Goal: Task Accomplishment & Management: Complete application form

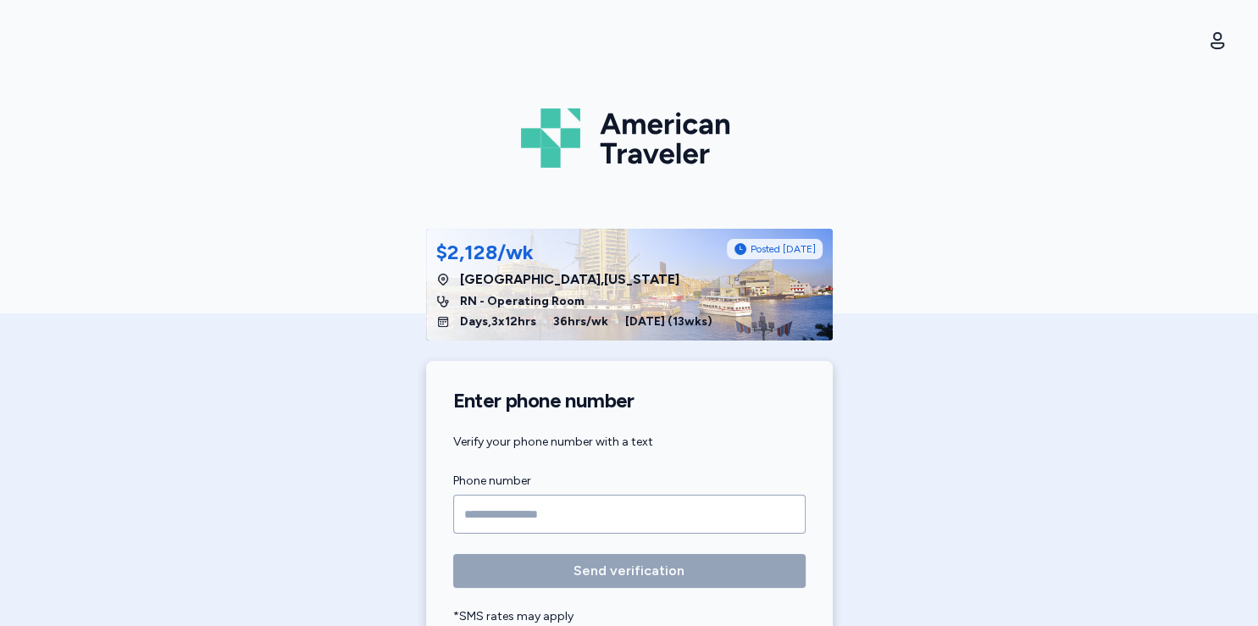
scroll to position [219, 0]
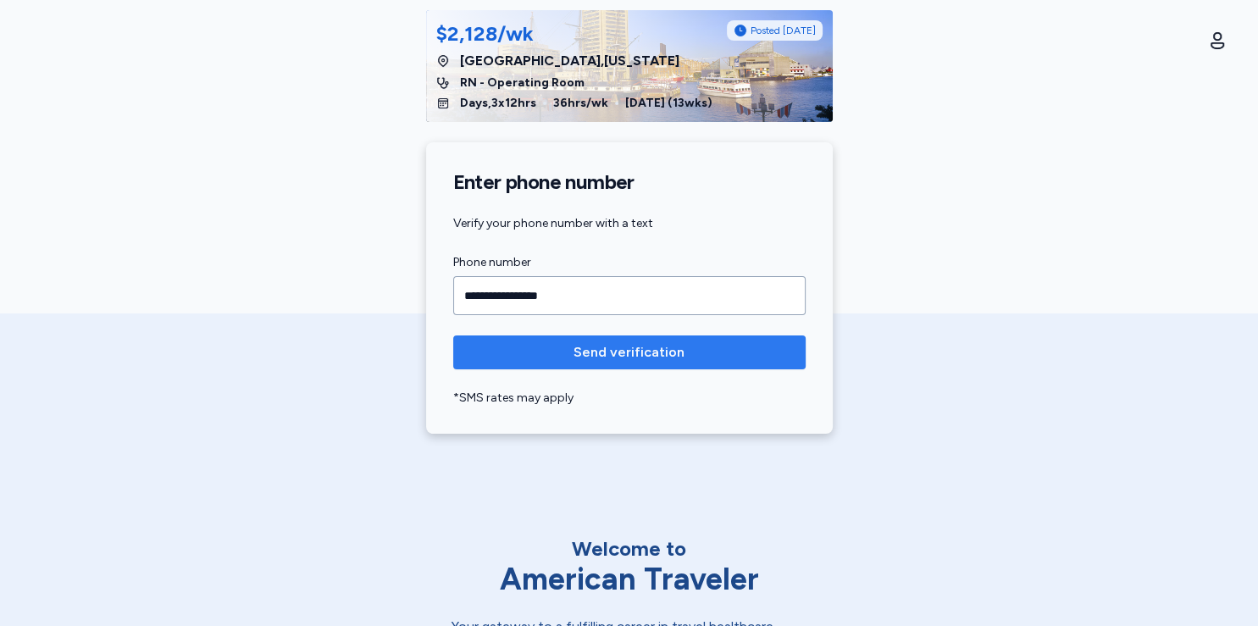
type input "**********"
click at [682, 347] on span "Send verification" at bounding box center [629, 352] width 325 height 20
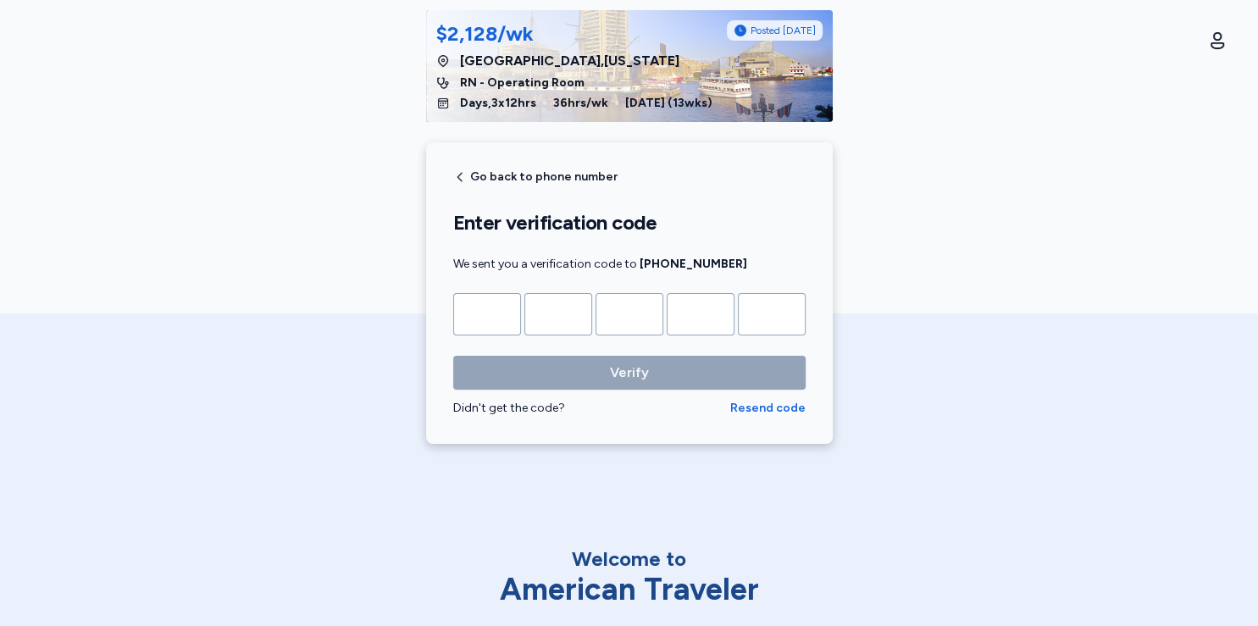
type input "*"
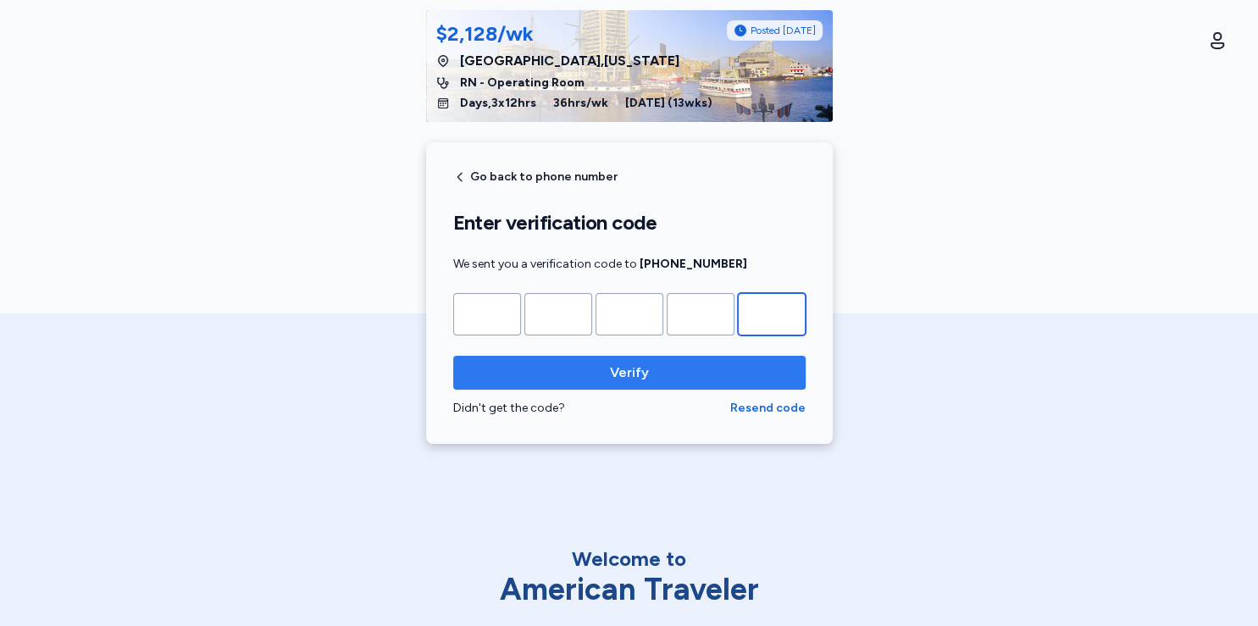
type input "*"
click at [663, 376] on span "Verify" at bounding box center [629, 373] width 325 height 20
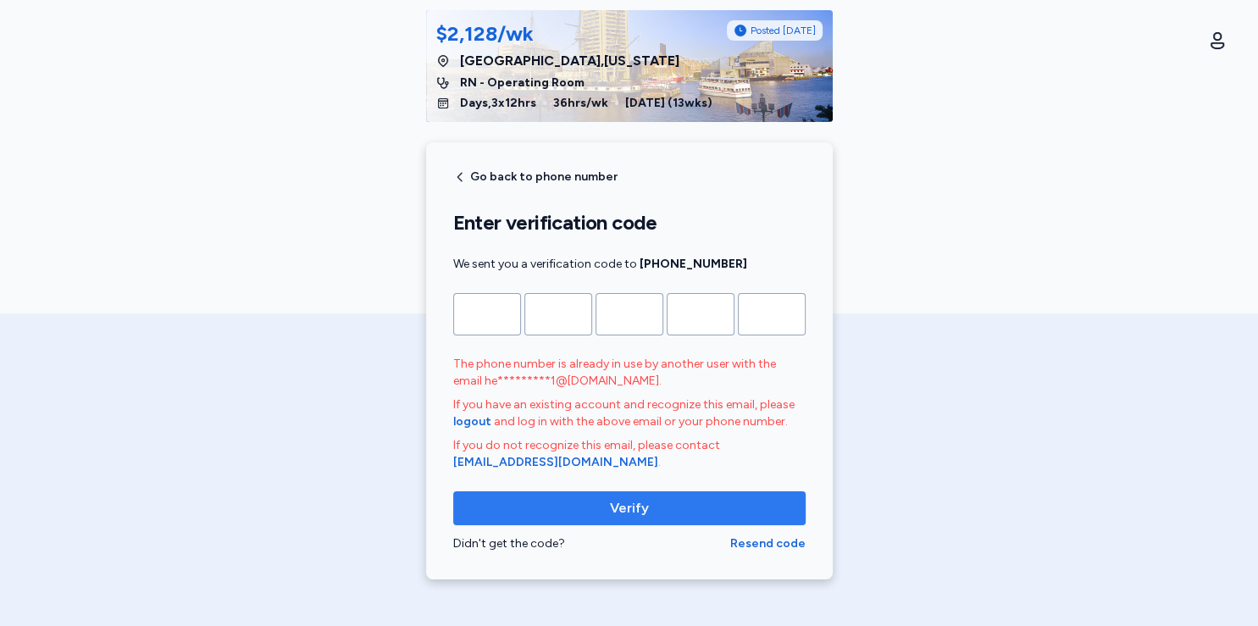
click at [642, 517] on span "Verify" at bounding box center [629, 508] width 325 height 20
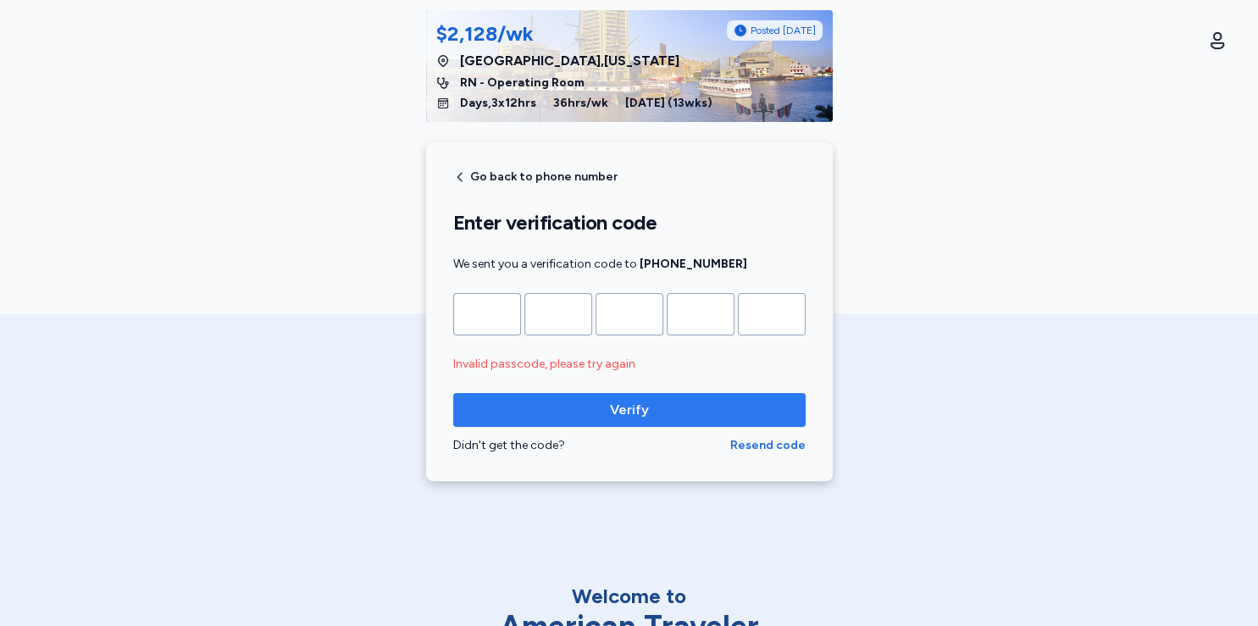
click at [651, 411] on span "Verify" at bounding box center [629, 410] width 325 height 20
click at [470, 173] on span "Go back to phone number" at bounding box center [543, 177] width 147 height 12
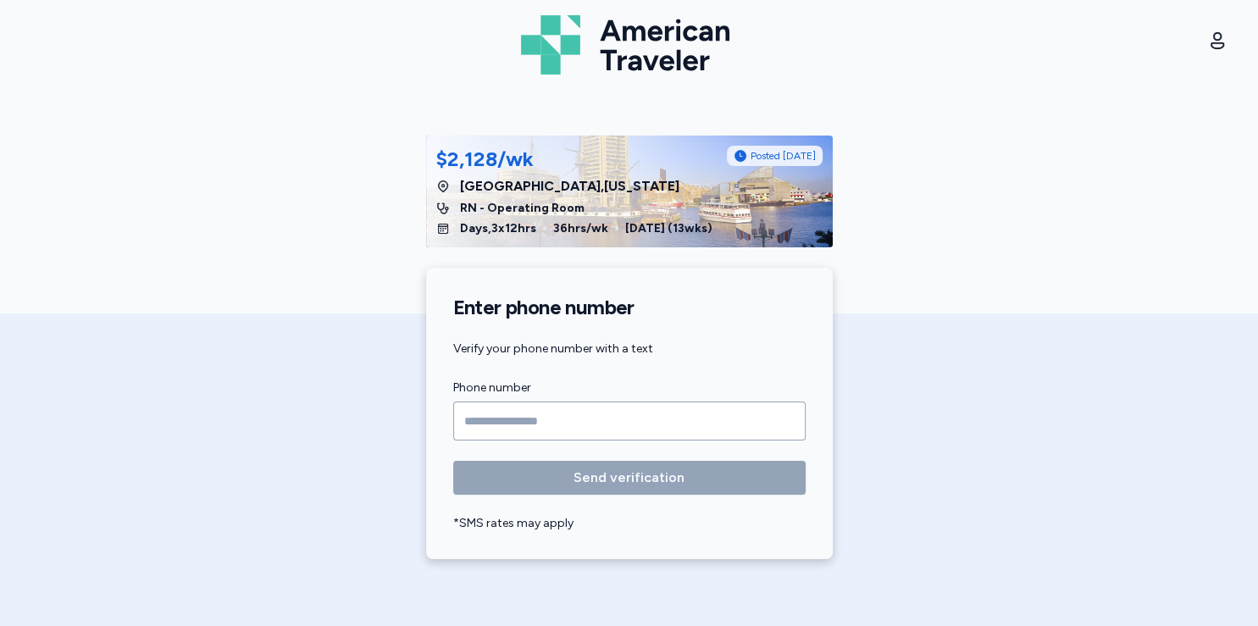
scroll to position [119, 0]
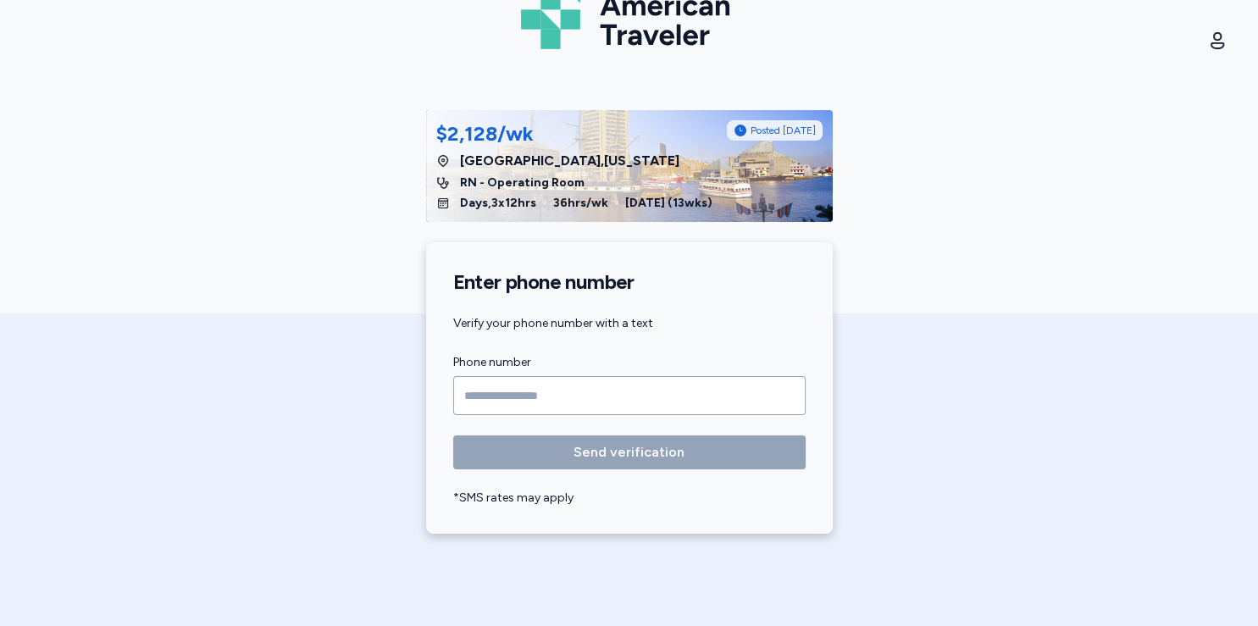
click at [501, 412] on input "Phone number" at bounding box center [629, 395] width 352 height 39
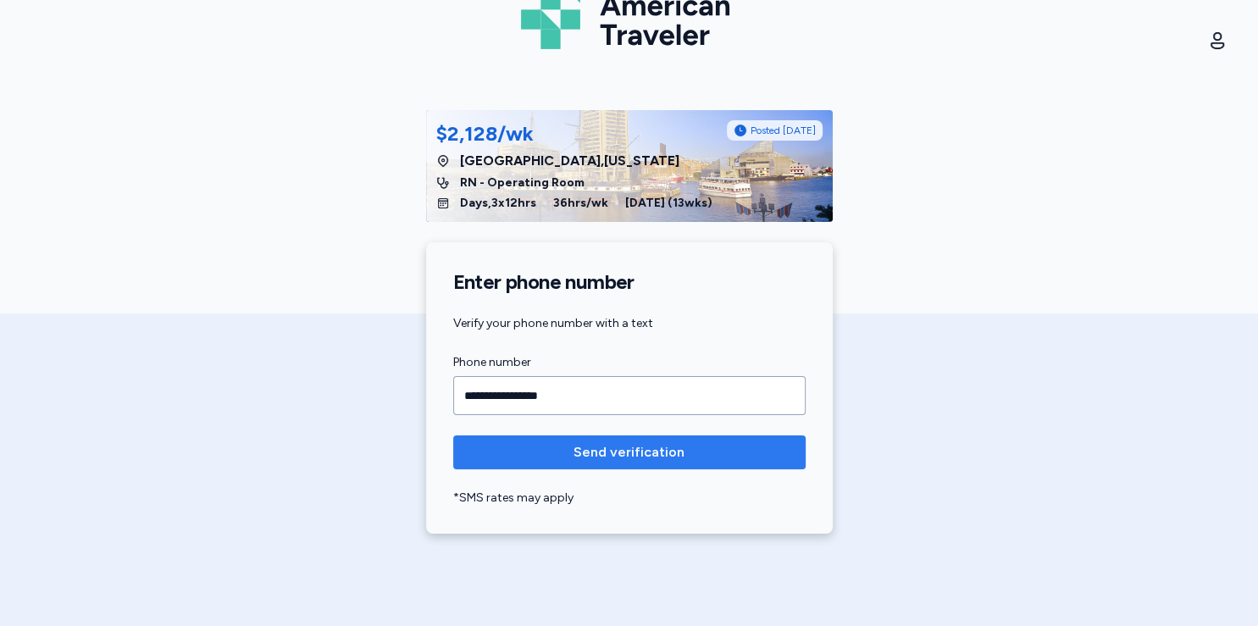
type input "**********"
click at [635, 452] on span "Send verification" at bounding box center [629, 452] width 111 height 20
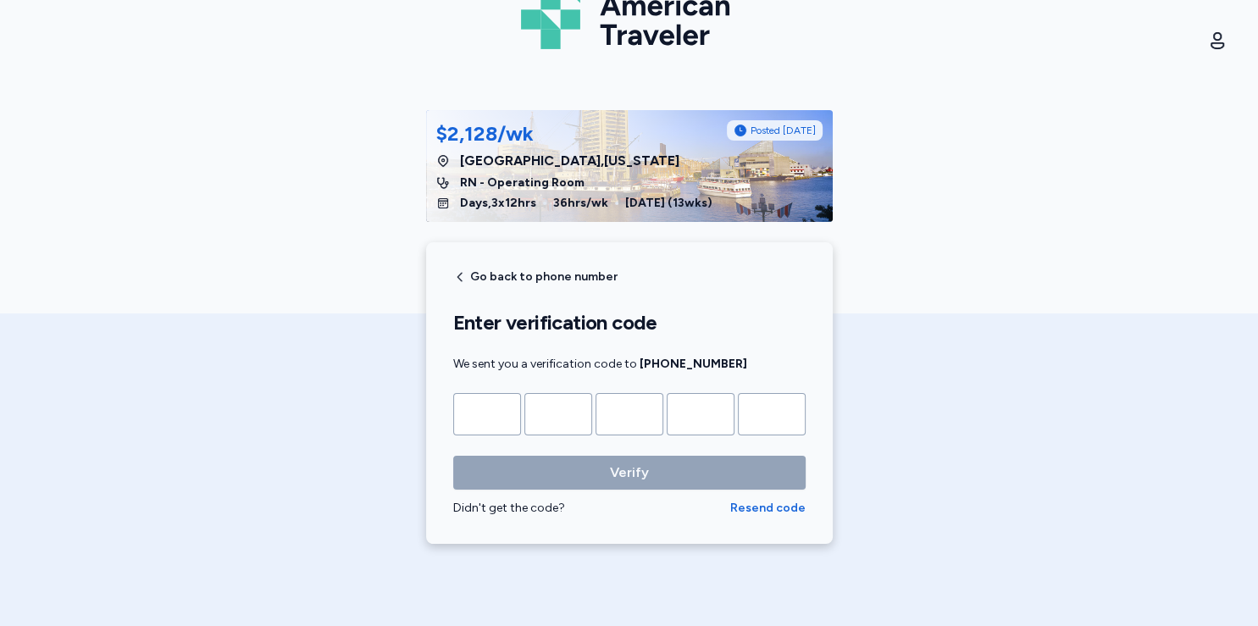
type input "*"
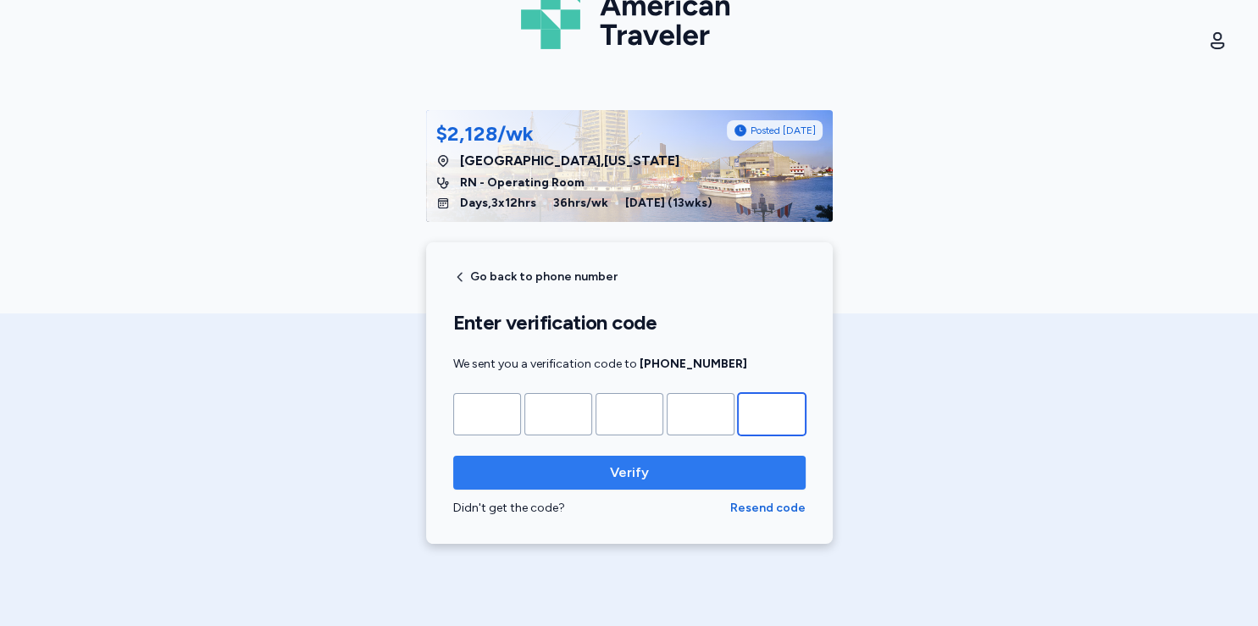
type input "*"
click at [646, 472] on span "Verify" at bounding box center [629, 473] width 325 height 20
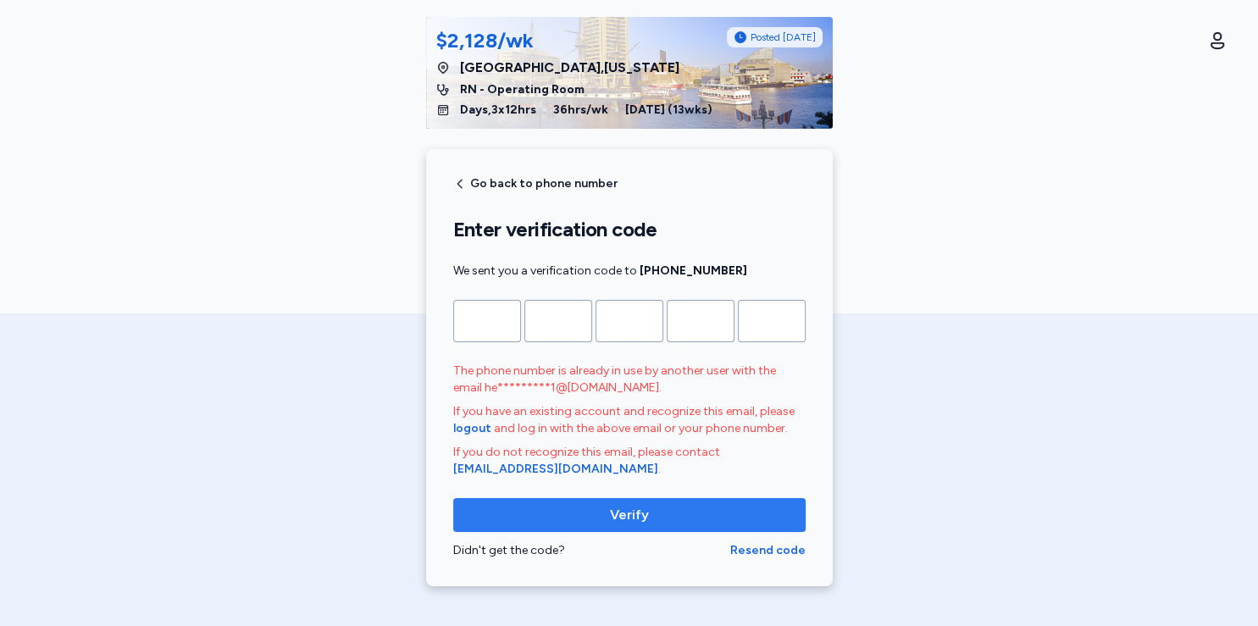
scroll to position [236, 0]
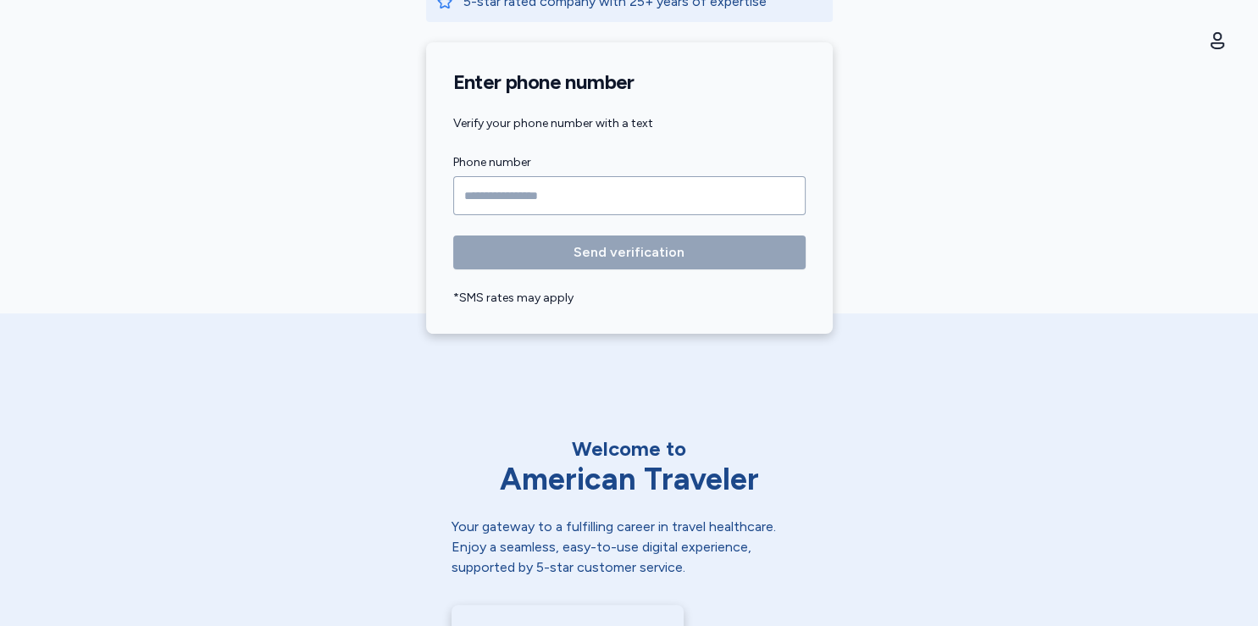
scroll to position [337, 0]
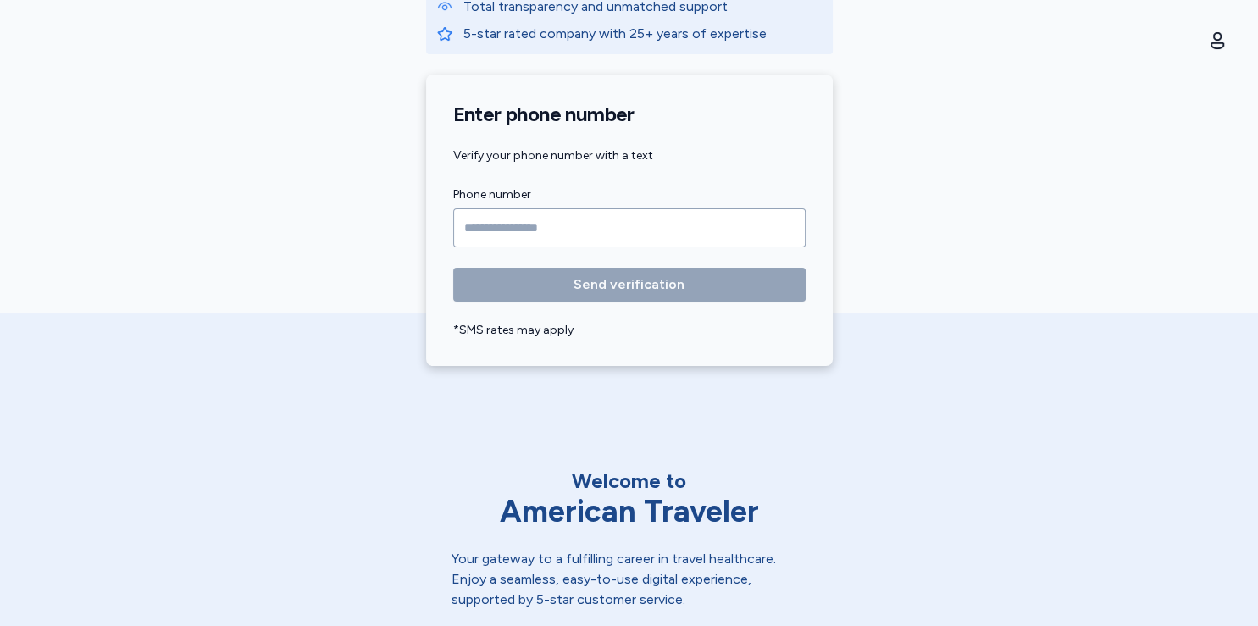
click at [491, 236] on input "Phone number" at bounding box center [629, 227] width 352 height 39
click at [479, 212] on input "Phone number" at bounding box center [629, 227] width 352 height 39
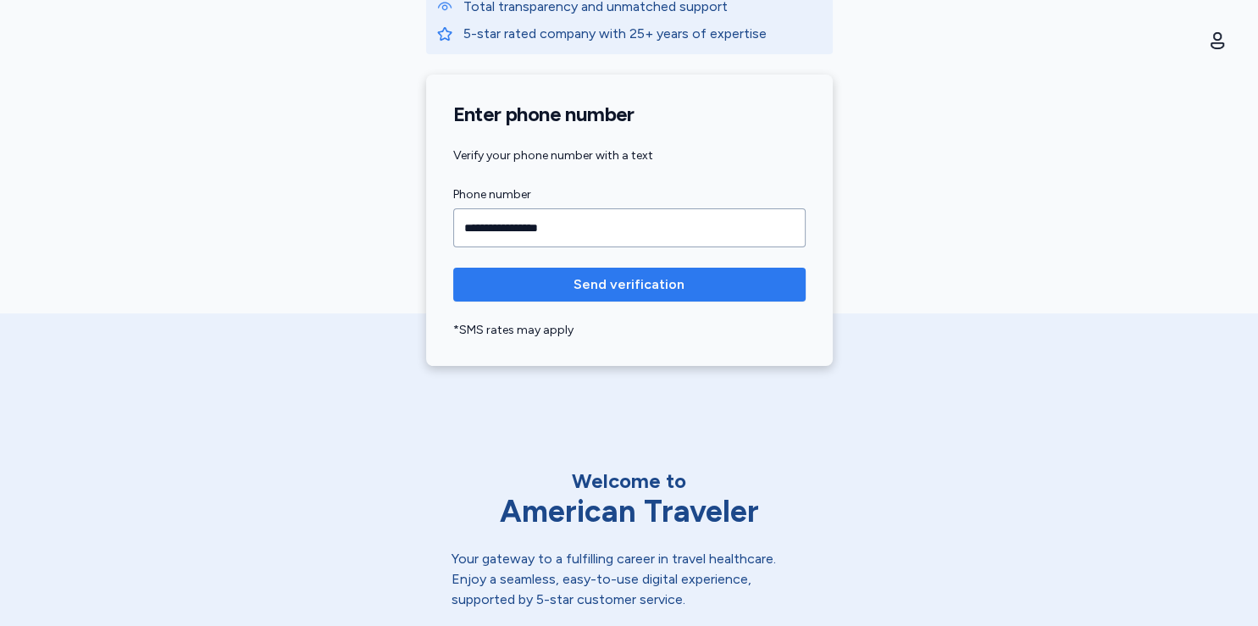
type input "**********"
click at [544, 288] on span "Send verification" at bounding box center [629, 285] width 325 height 20
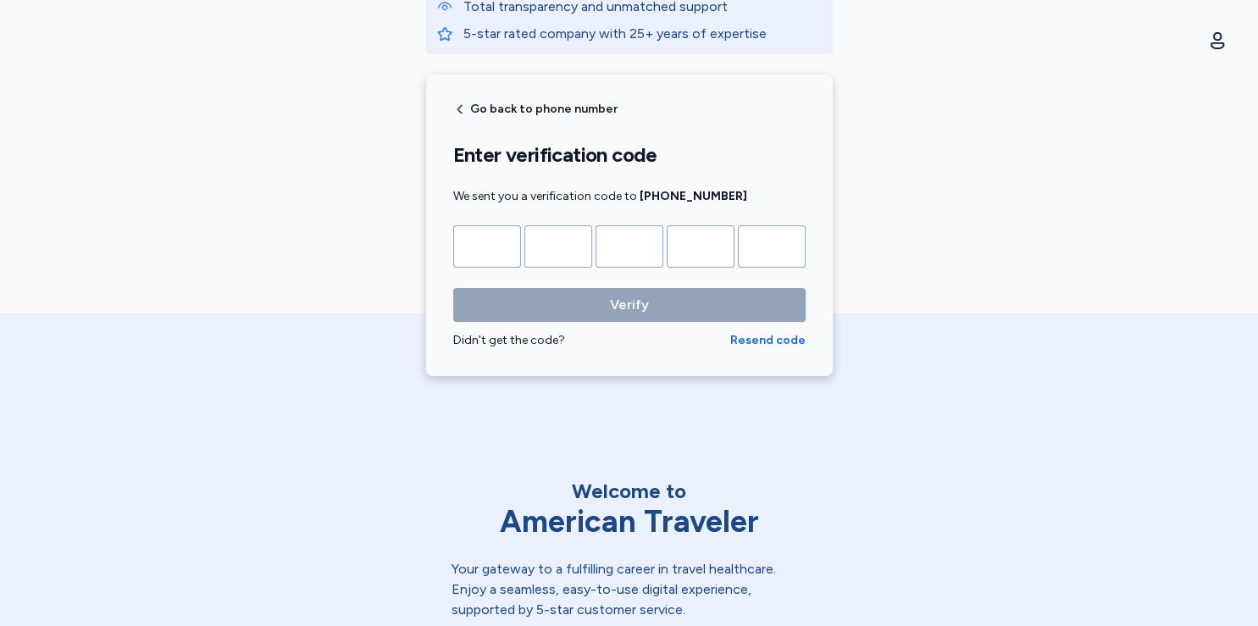
type input "*"
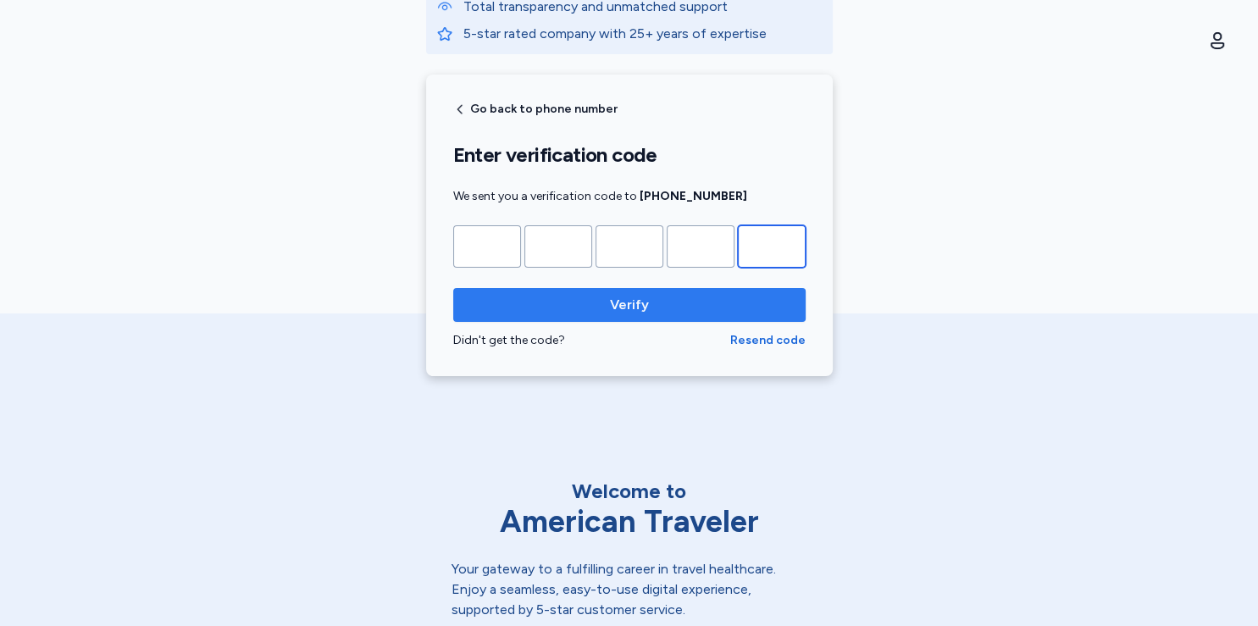
type input "*"
click at [574, 305] on span "Verify" at bounding box center [629, 305] width 325 height 20
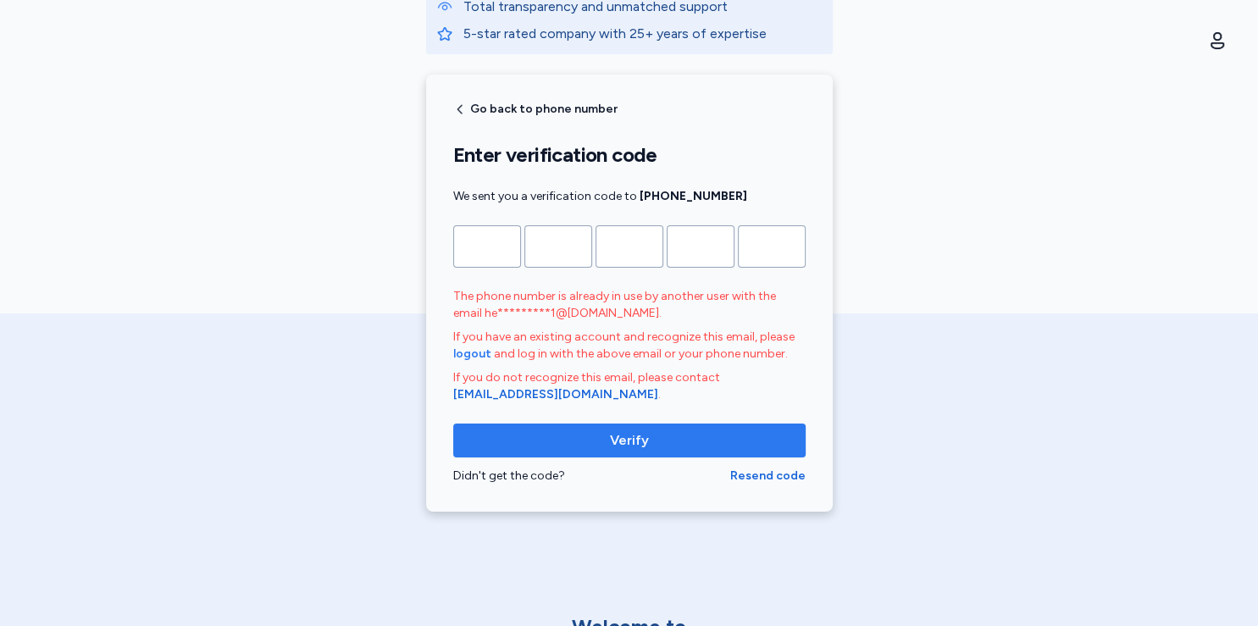
click at [465, 352] on span "logout" at bounding box center [472, 354] width 38 height 17
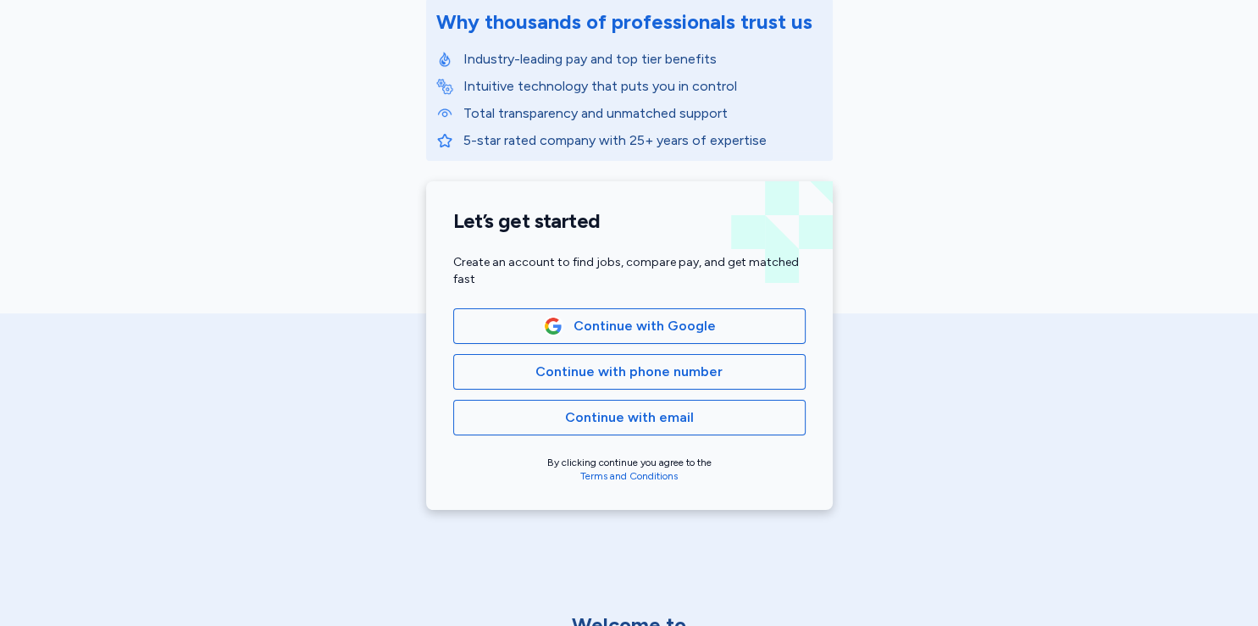
scroll to position [238, 0]
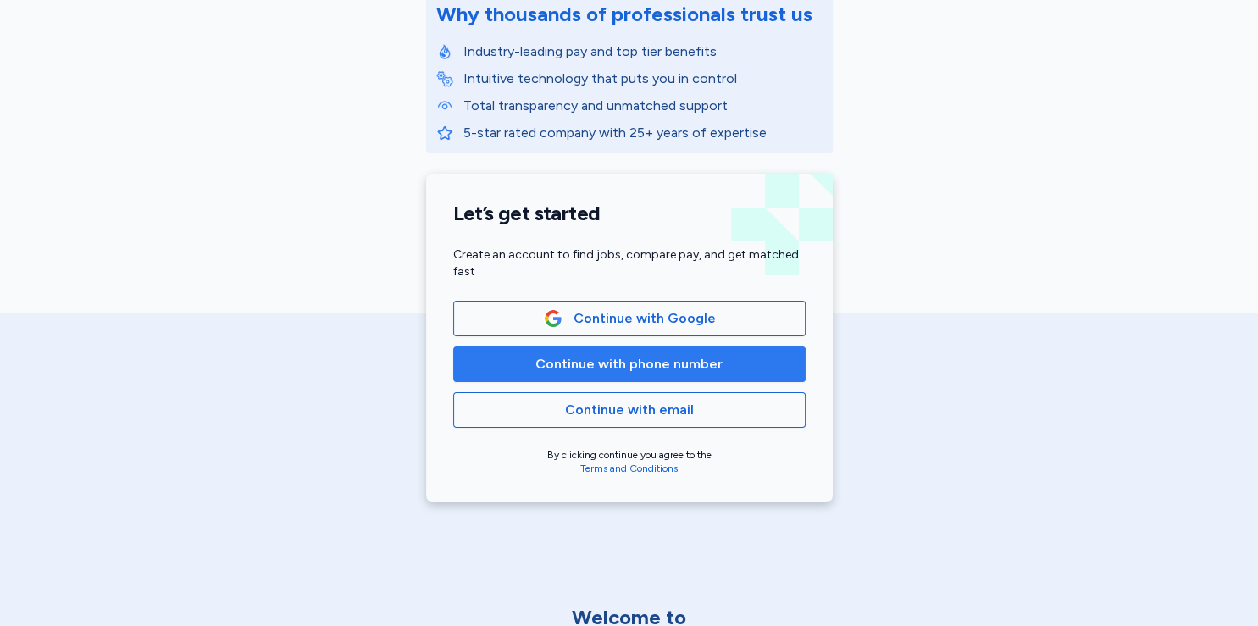
click at [635, 366] on span "Continue with phone number" at bounding box center [628, 364] width 187 height 20
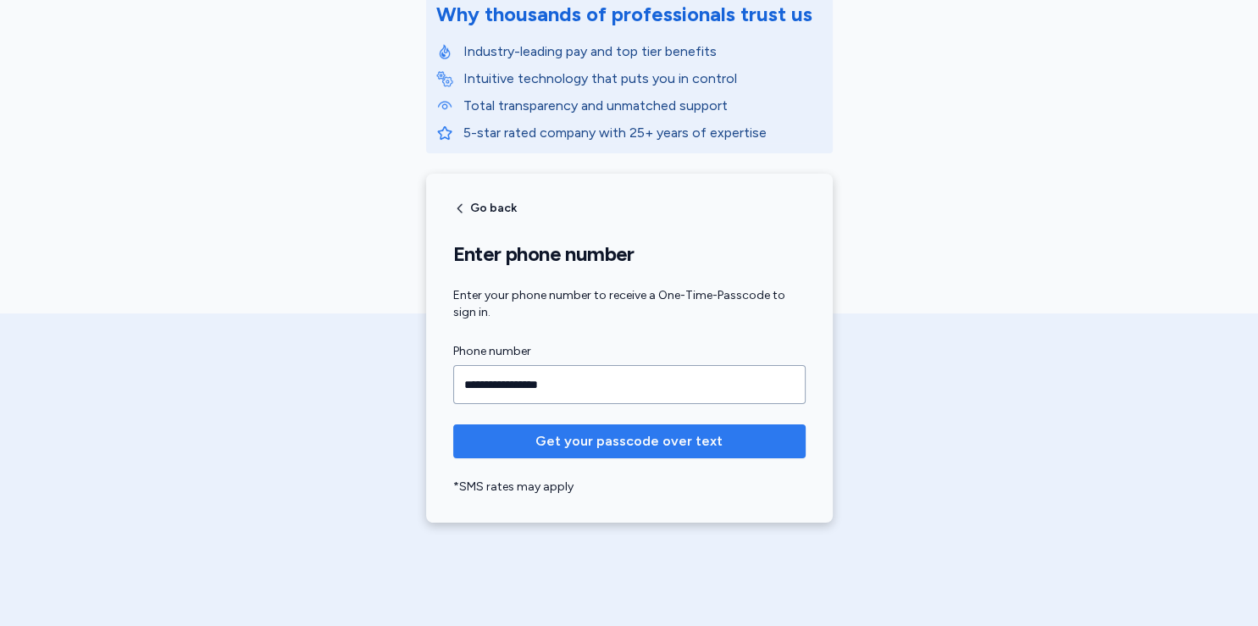
type input "**********"
click at [625, 444] on span "Get your passcode over text" at bounding box center [628, 441] width 187 height 20
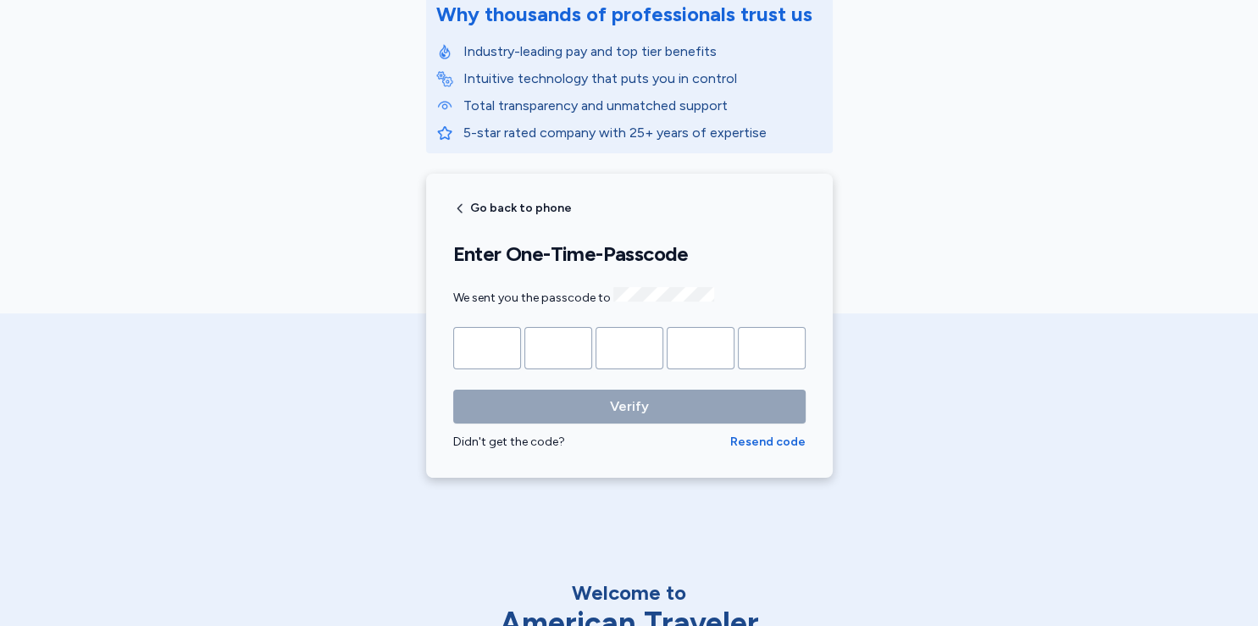
type input "*"
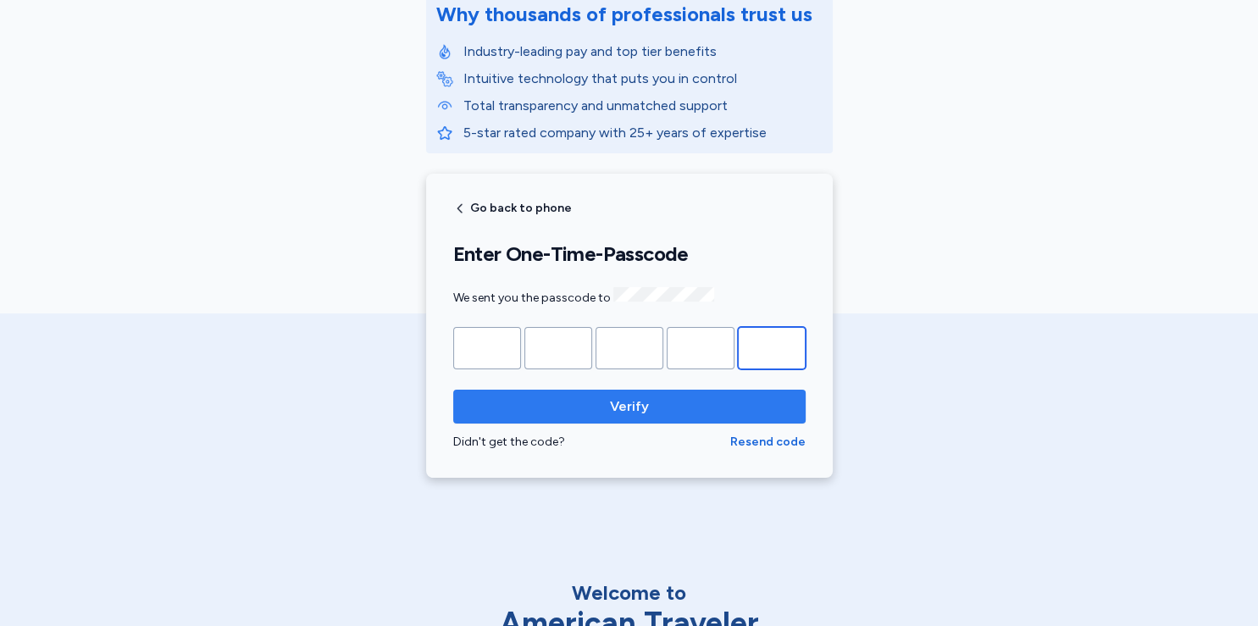
type input "*"
click at [620, 404] on span "Verify" at bounding box center [629, 407] width 39 height 20
